Goal: Transaction & Acquisition: Register for event/course

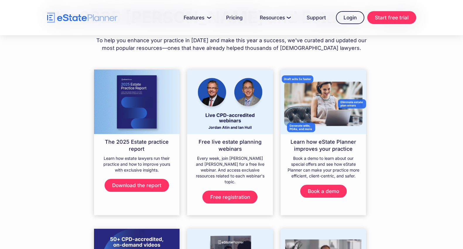
scroll to position [42, 0]
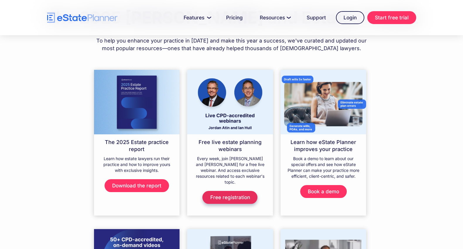
click at [228, 191] on link "Free registration" at bounding box center [229, 197] width 55 height 13
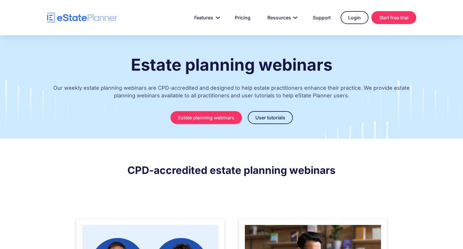
scroll to position [153, 0]
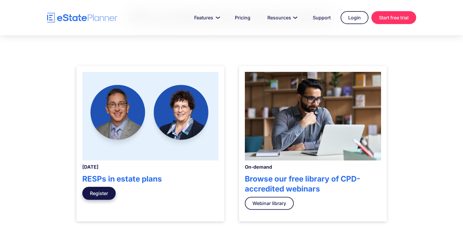
click at [98, 195] on link "Register" at bounding box center [98, 193] width 33 height 13
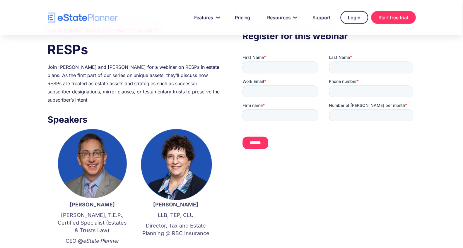
scroll to position [32, 0]
